Goal: Book appointment/travel/reservation

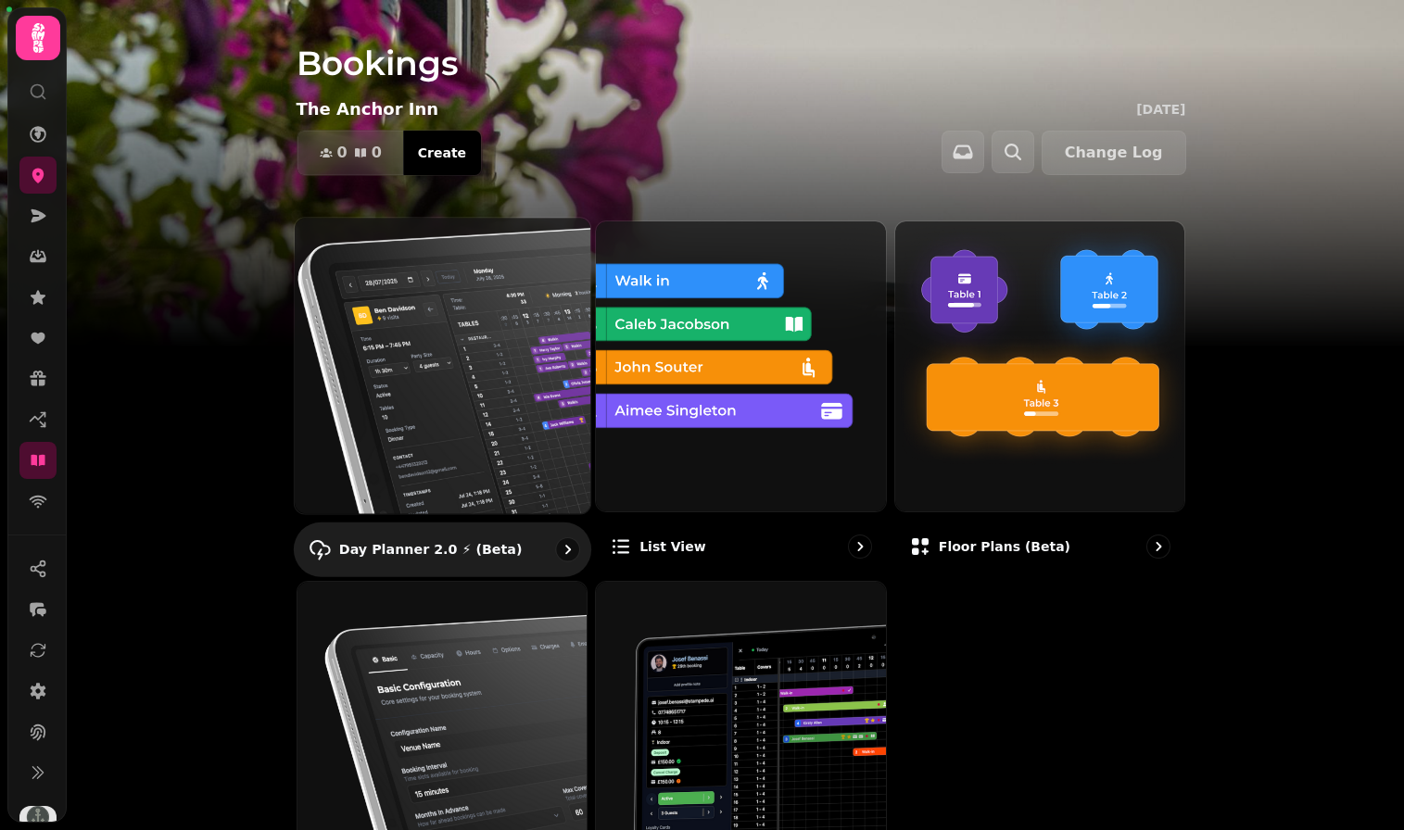
click at [398, 355] on img at bounding box center [441, 365] width 325 height 325
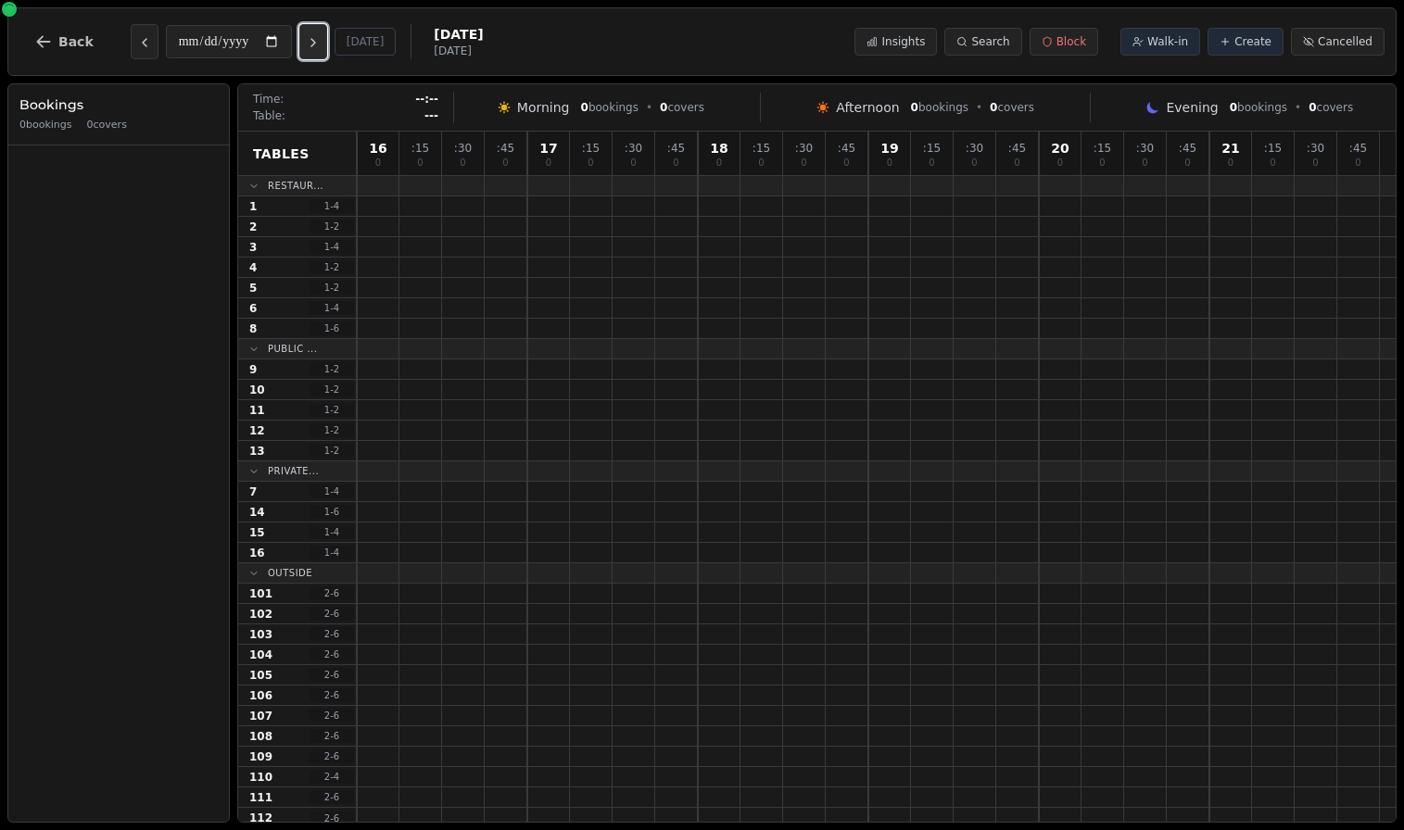
click at [314, 42] on icon "Next day" at bounding box center [313, 42] width 15 height 15
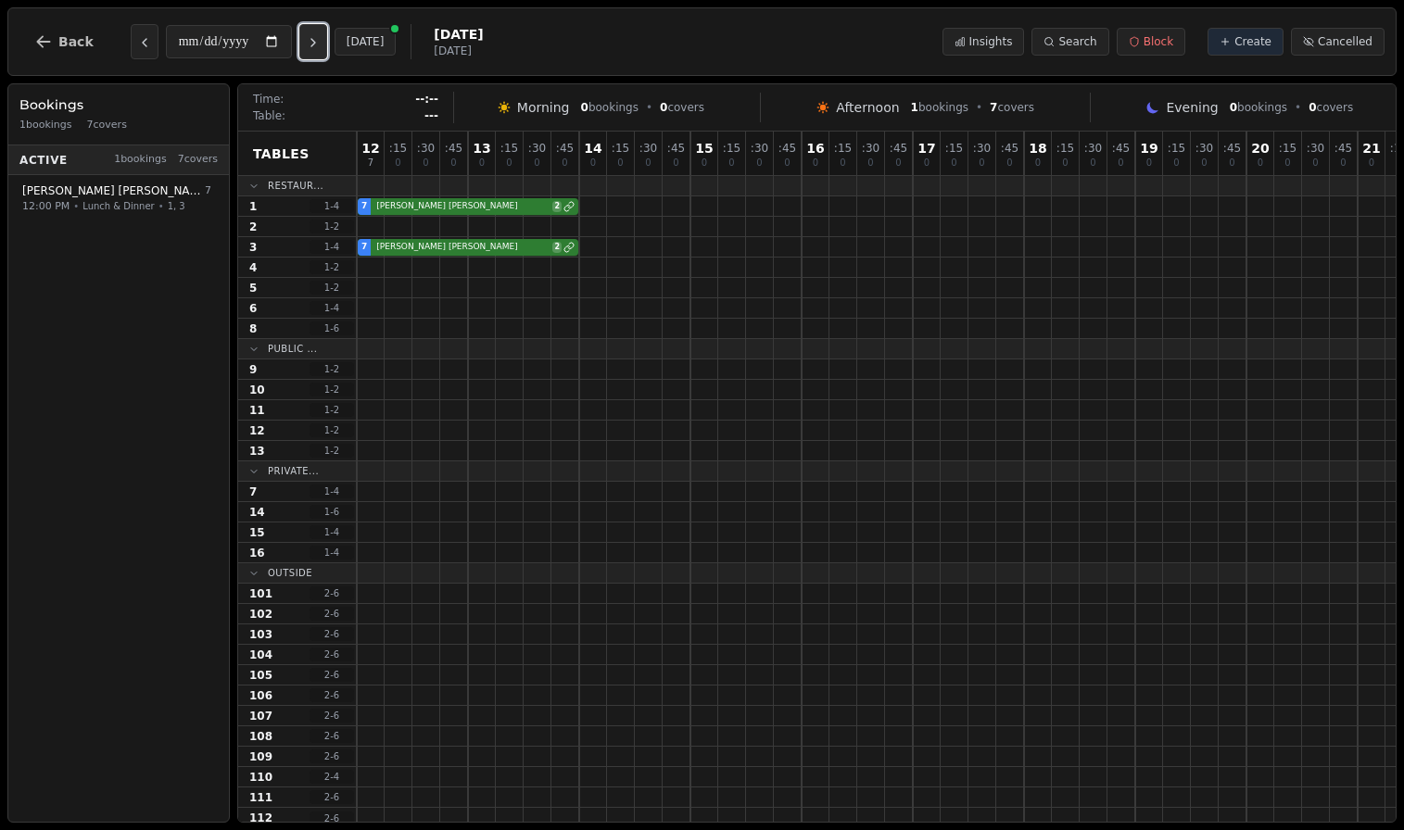
click at [314, 42] on icon "Next day" at bounding box center [313, 42] width 15 height 15
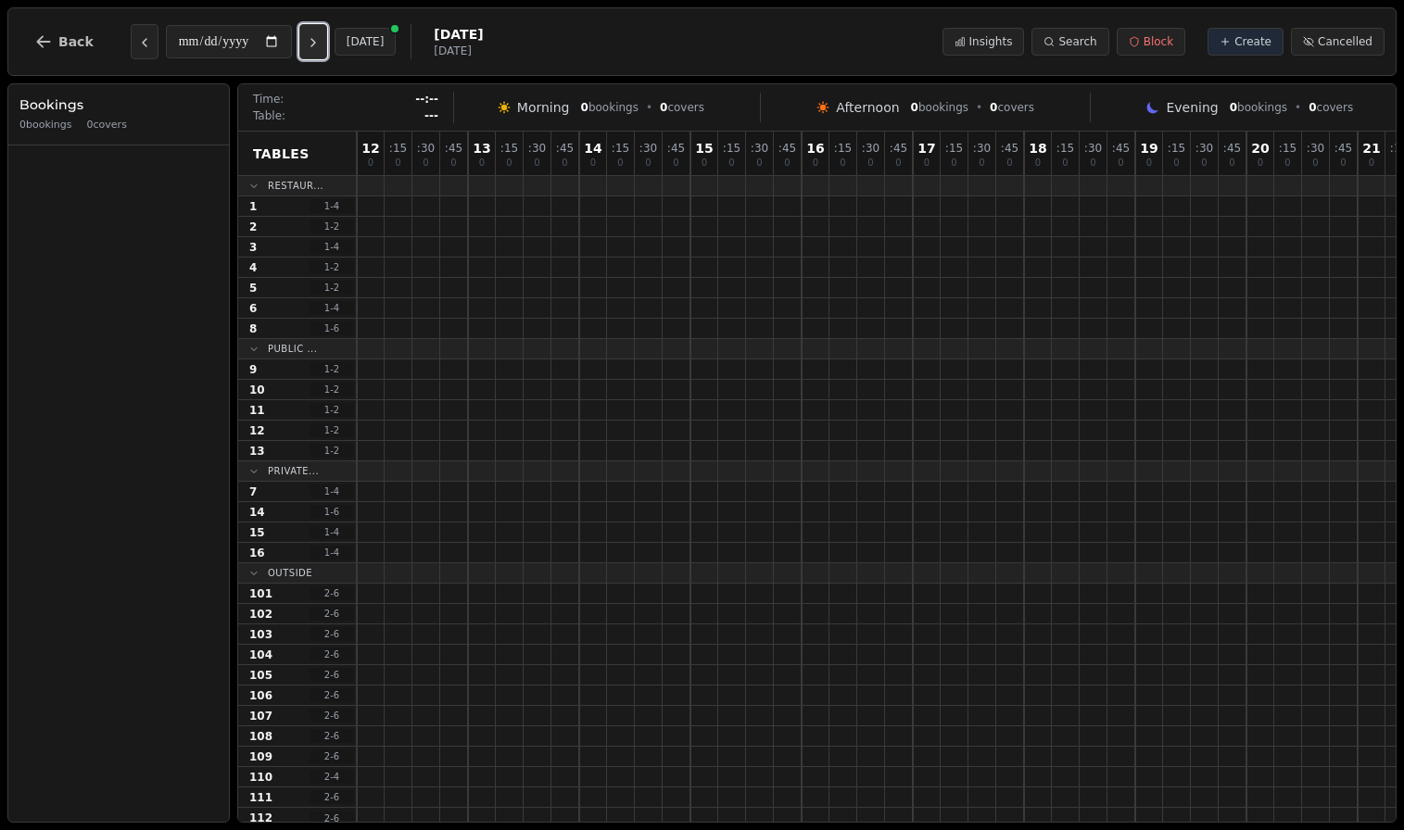
click at [314, 42] on icon "Next day" at bounding box center [313, 42] width 15 height 15
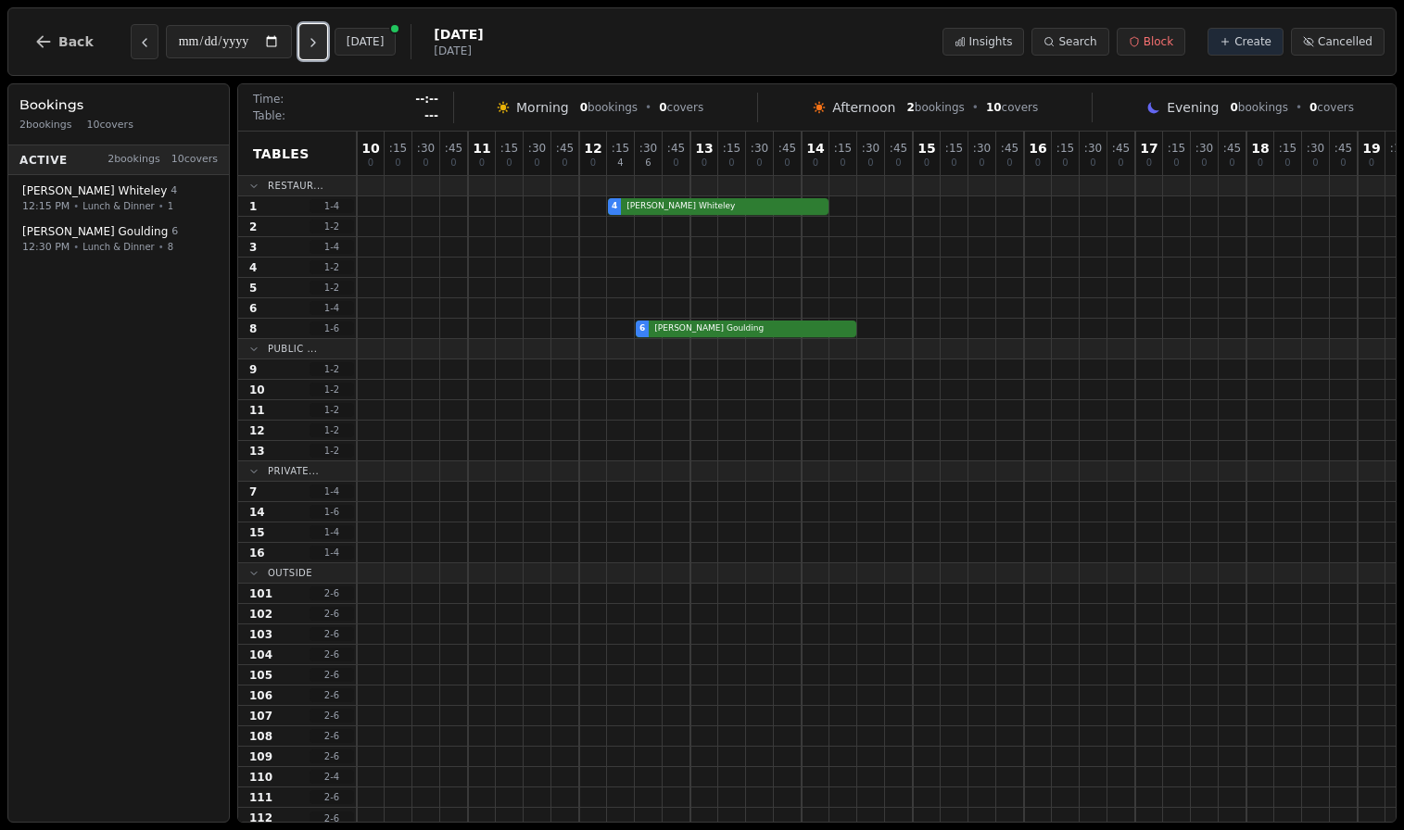
click at [314, 42] on icon "Next day" at bounding box center [313, 42] width 15 height 15
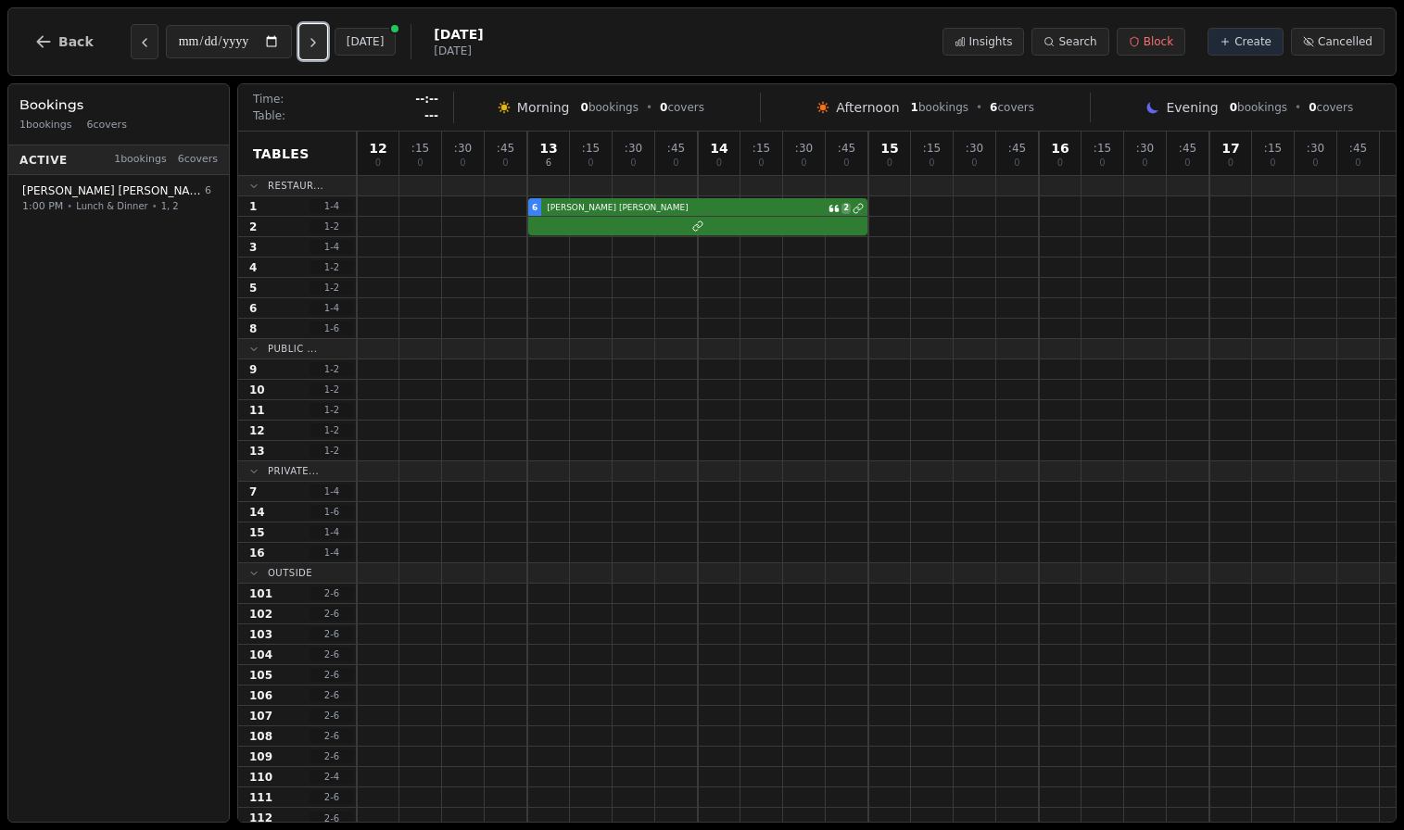
click at [314, 42] on icon "Next day" at bounding box center [313, 42] width 15 height 15
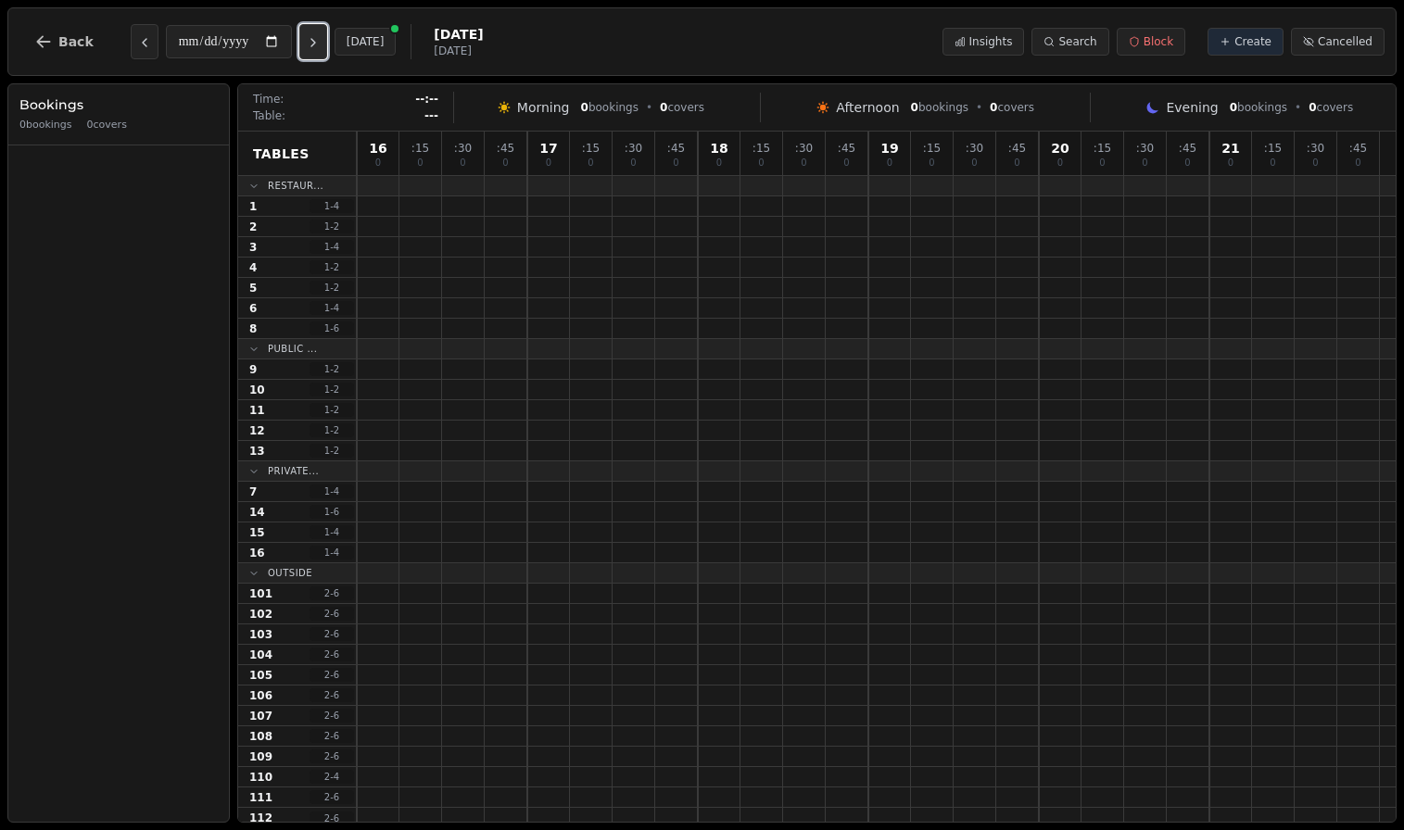
click at [314, 42] on icon "Next day" at bounding box center [313, 42] width 15 height 15
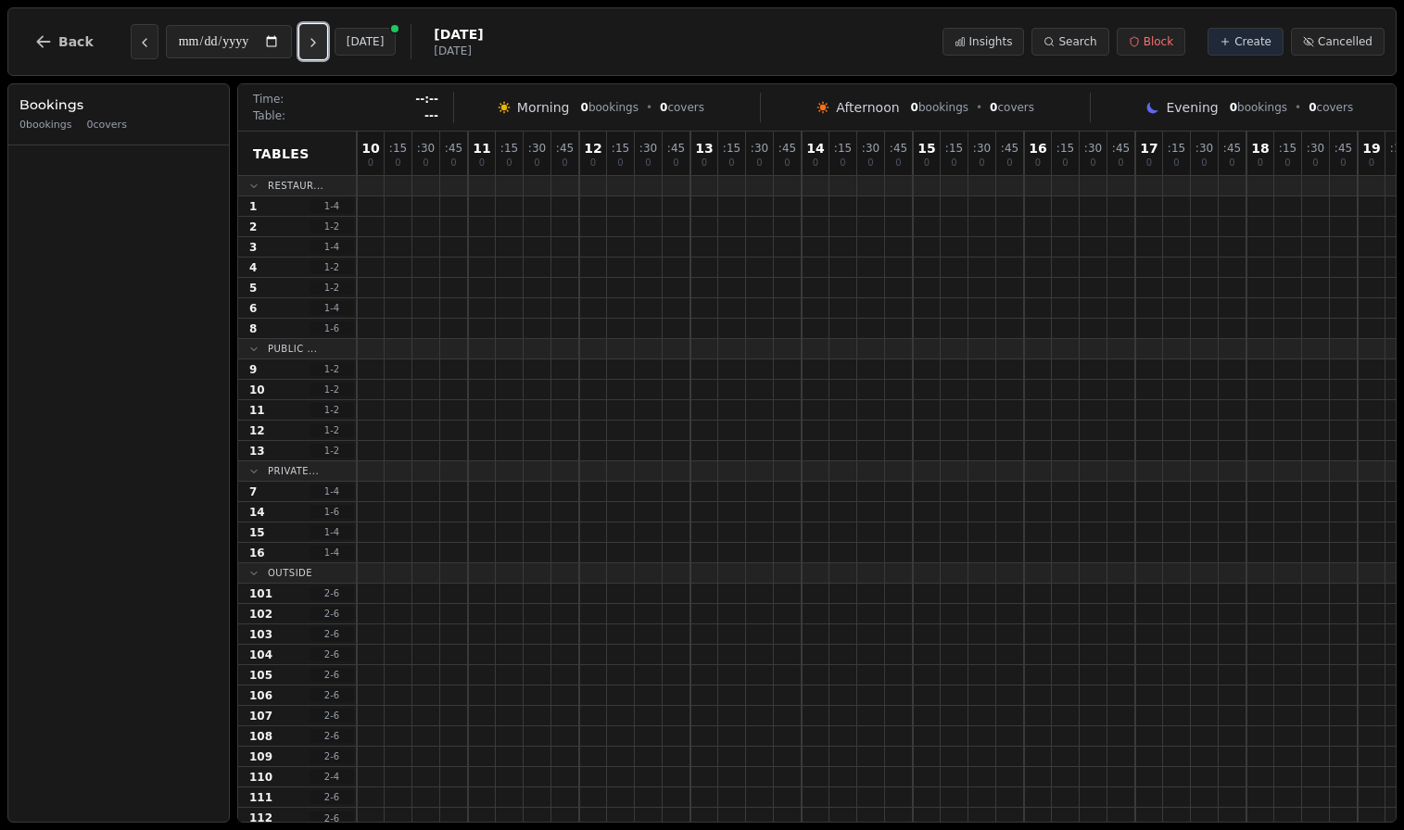
click at [314, 42] on icon "Next day" at bounding box center [313, 42] width 15 height 15
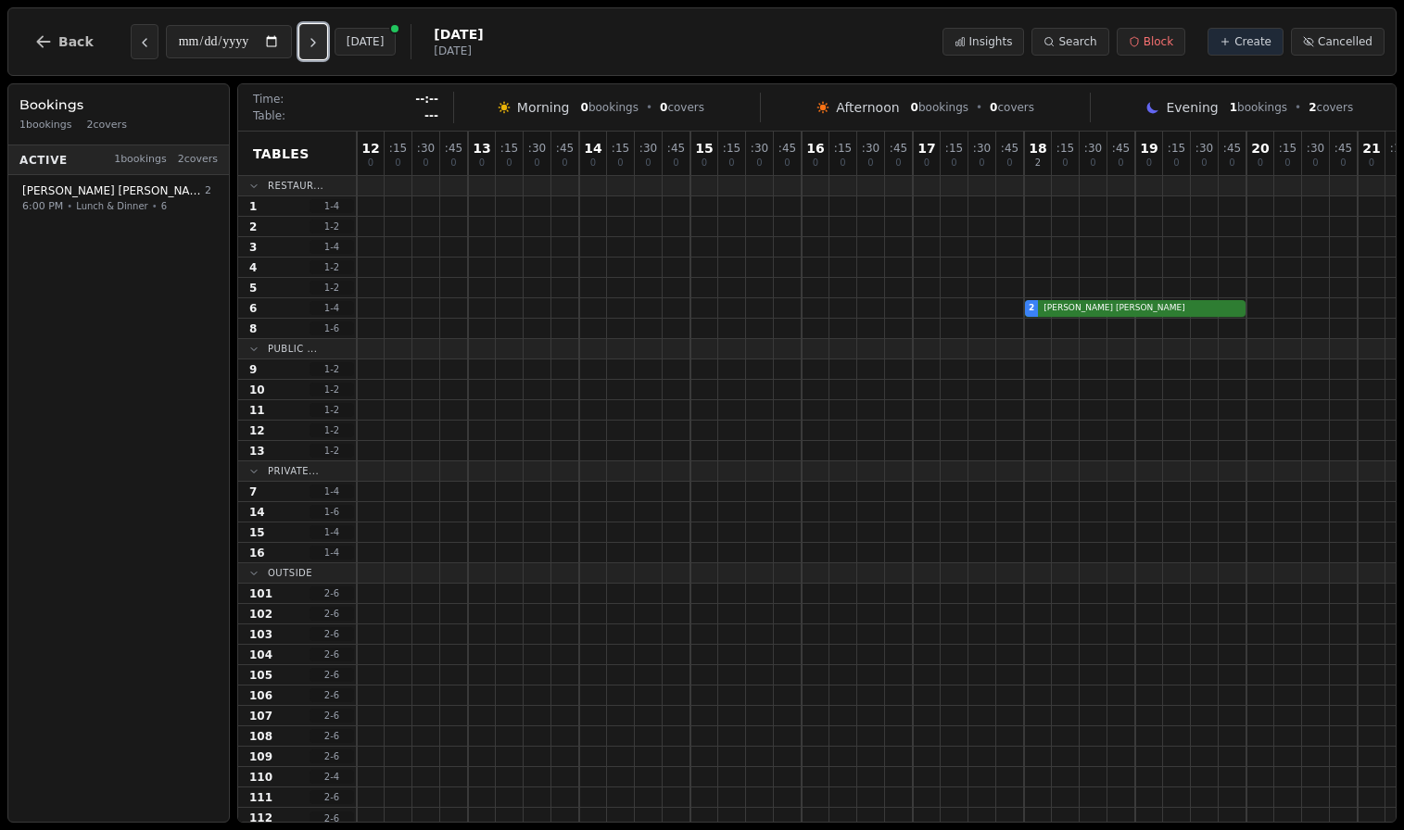
click at [314, 42] on icon "Next day" at bounding box center [313, 42] width 15 height 15
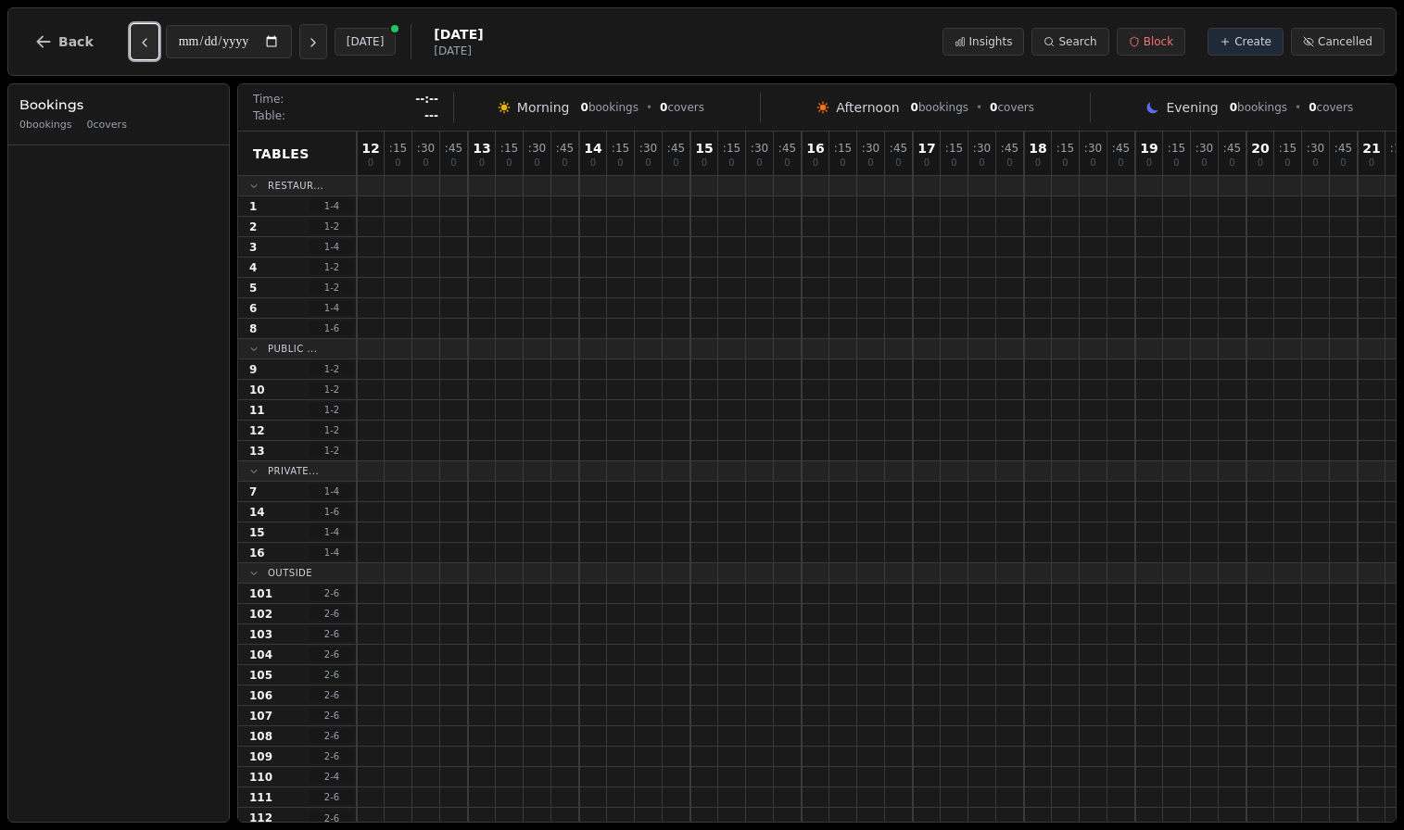
click at [145, 50] on button "Previous day" at bounding box center [145, 41] width 28 height 35
type input "**********"
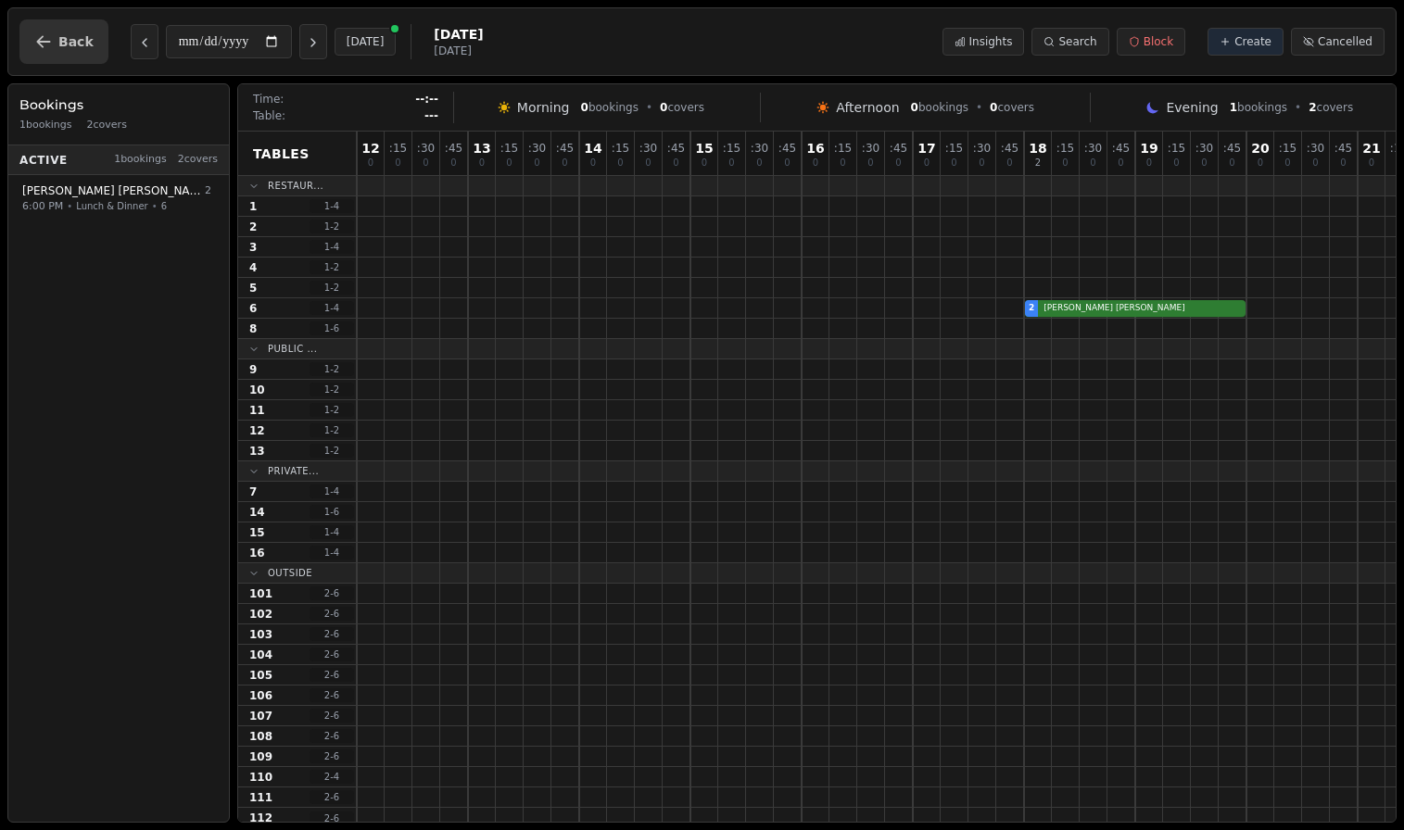
click at [58, 48] on span "Back" at bounding box center [75, 41] width 35 height 13
